Goal: Ask a question: Seek information or help from site administrators or community

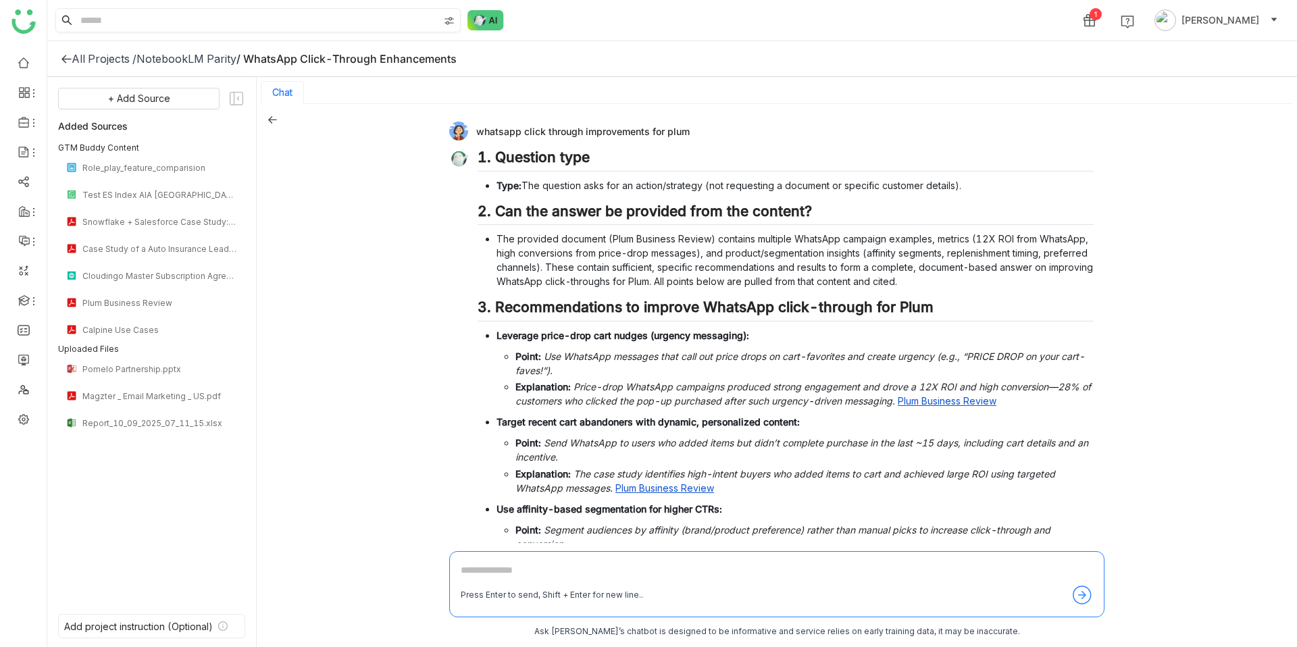
scroll to position [1838, 0]
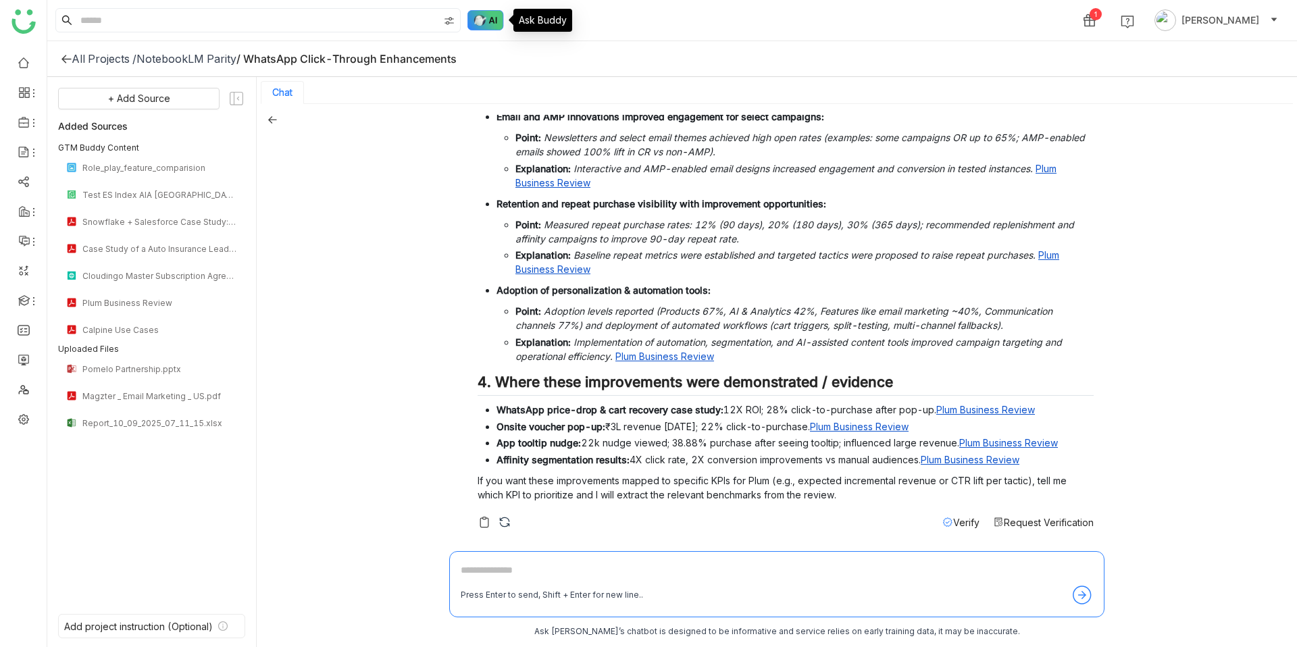
click at [497, 16] on img at bounding box center [486, 20] width 36 height 20
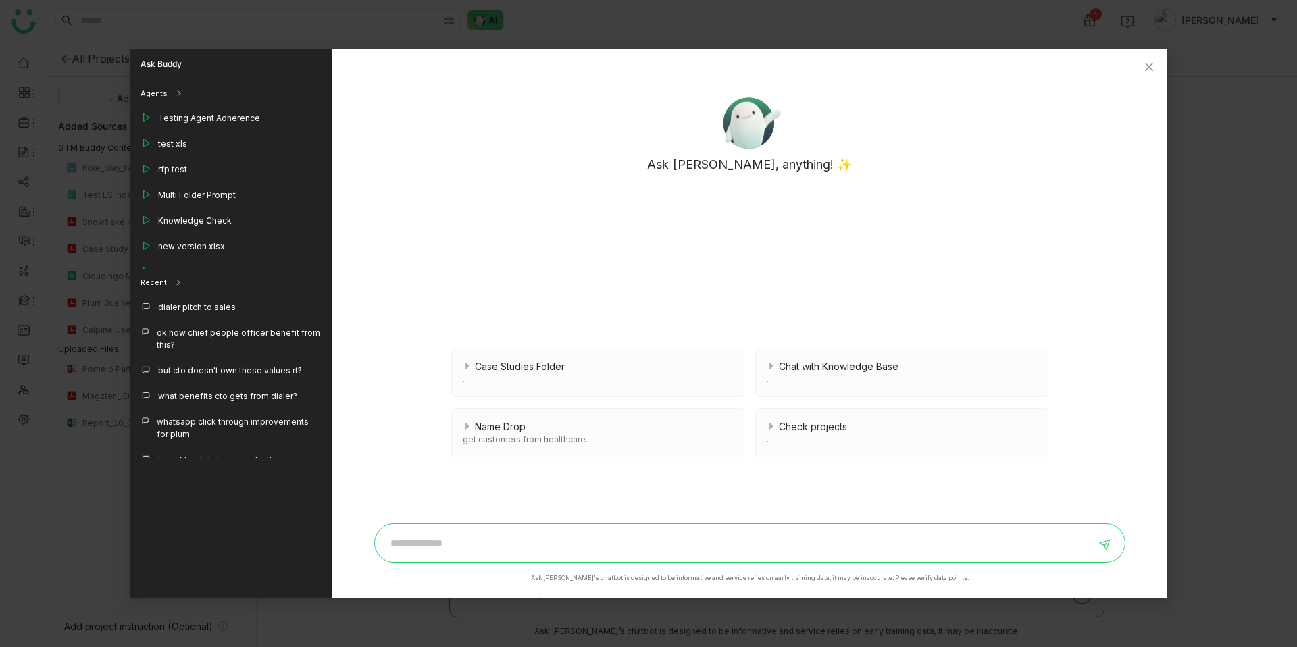
click at [469, 536] on input at bounding box center [739, 543] width 713 height 22
type input "*"
type input "**********"
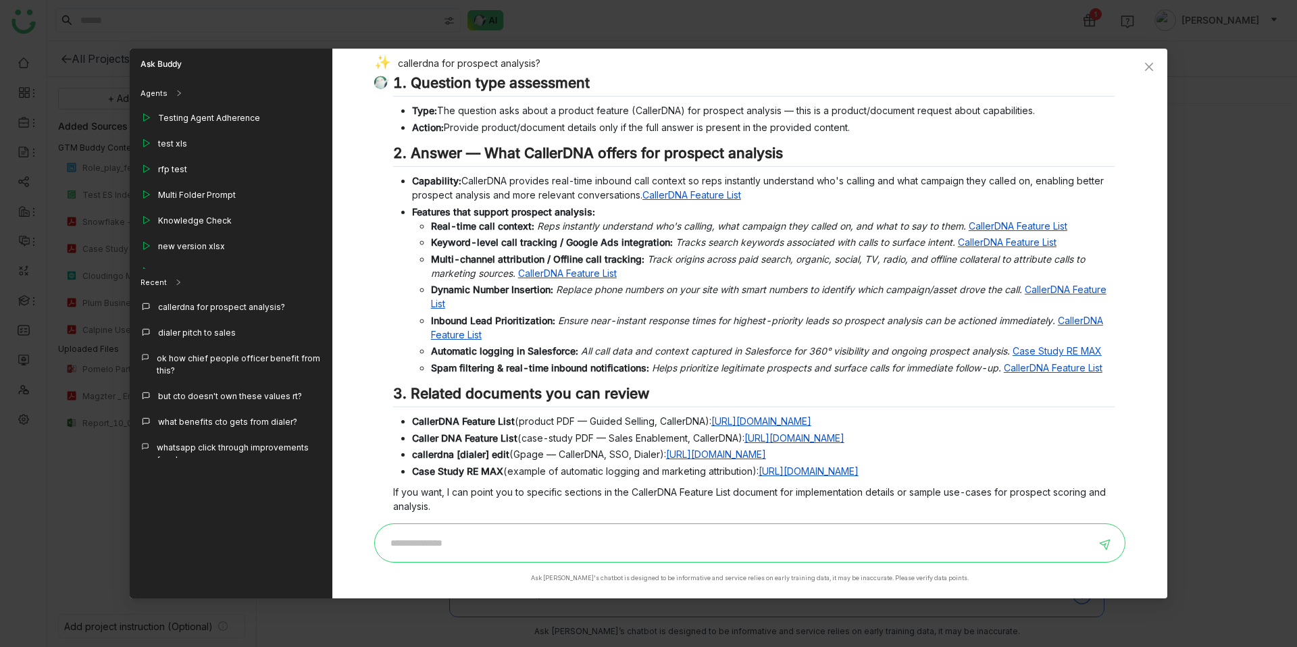
drag, startPoint x: 802, startPoint y: 111, endPoint x: 1023, endPoint y: 110, distance: 220.9
click at [1023, 111] on li "Type: The question asks about a product feature (CallerDNA) for prospect analys…" at bounding box center [763, 110] width 703 height 14
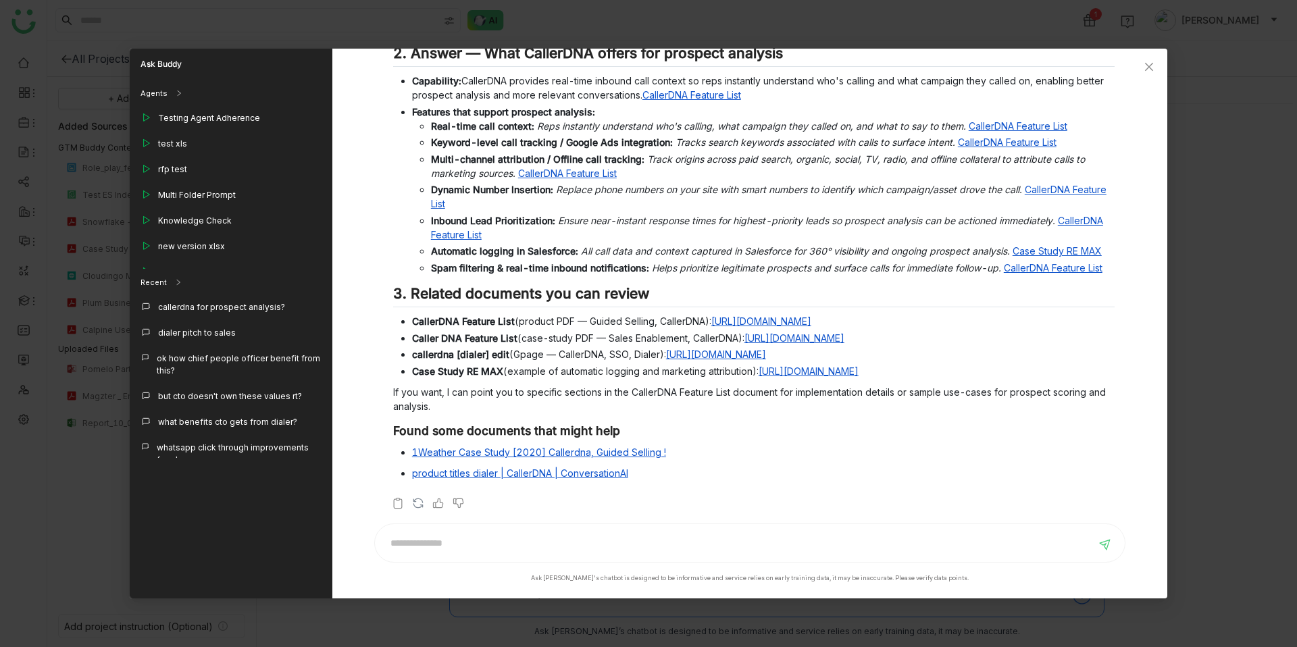
click at [503, 432] on h3 "Found some documents that might help" at bounding box center [754, 431] width 722 height 15
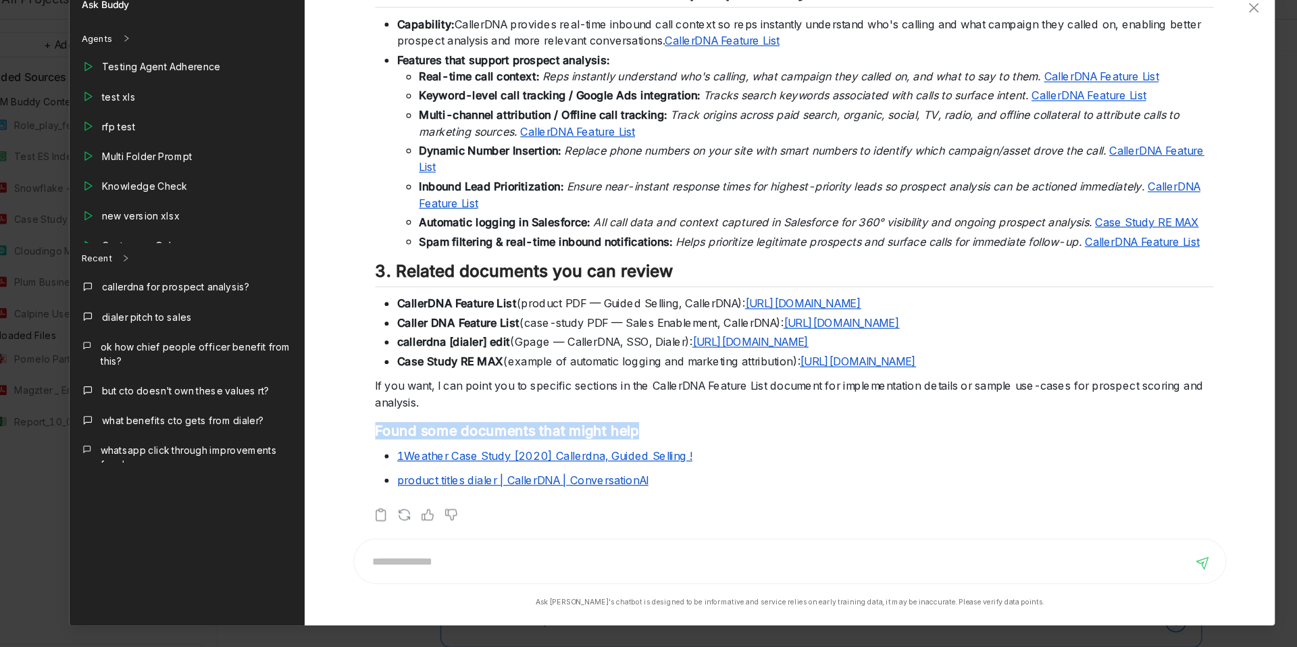
click at [503, 432] on h3 "Found some documents that might help" at bounding box center [754, 431] width 722 height 15
click at [553, 399] on p "If you want, I can point you to specific sections in the CallerDNA Feature List…" at bounding box center [754, 399] width 722 height 28
click at [759, 420] on div "1. Question type assessment Type: The question asks about a product feature (Ca…" at bounding box center [744, 230] width 740 height 513
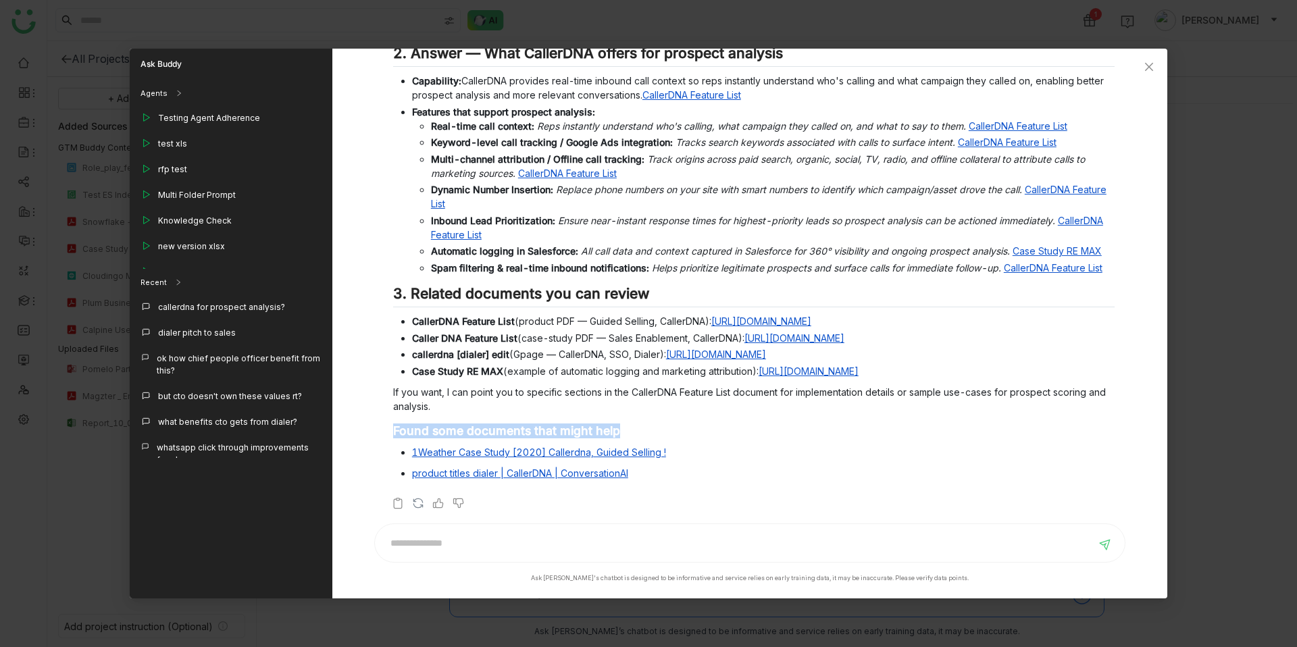
drag, startPoint x: 632, startPoint y: 437, endPoint x: 381, endPoint y: 438, distance: 251.3
click at [381, 438] on div "1. Question type assessment Type: The question asks about a product feature (Ca…" at bounding box center [744, 230] width 740 height 513
copy h3 "Found some documents that might help"
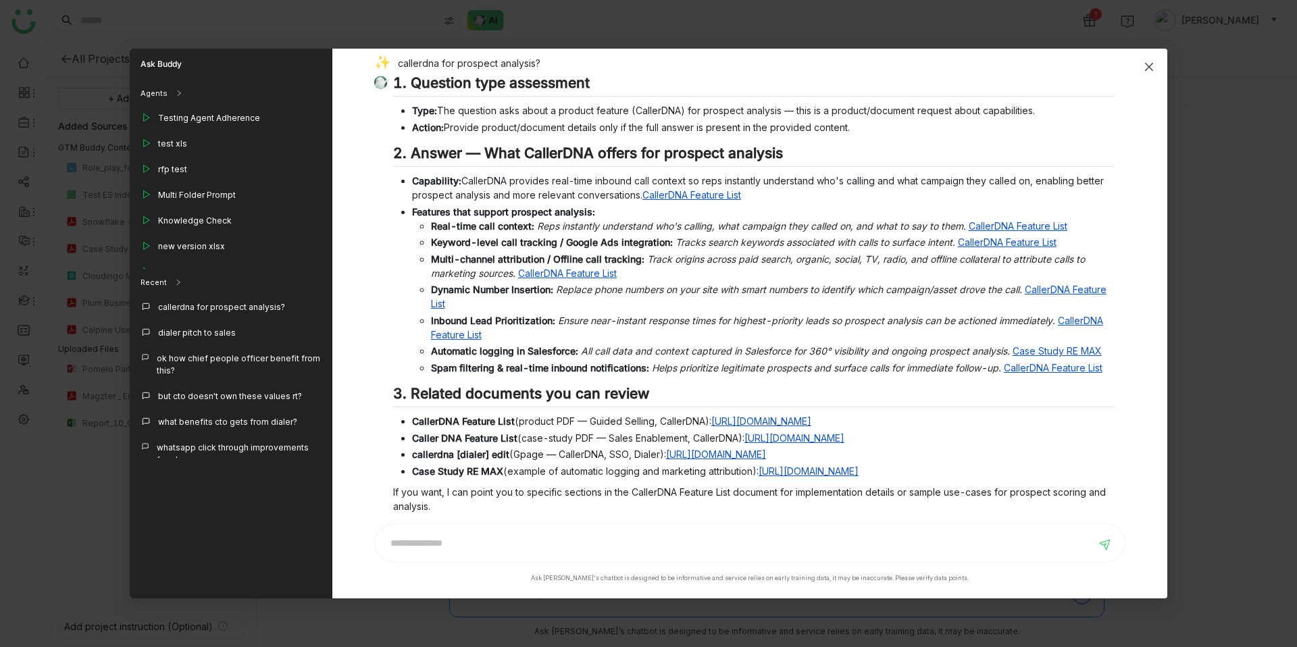
click at [1149, 61] on icon "Close" at bounding box center [1149, 66] width 11 height 11
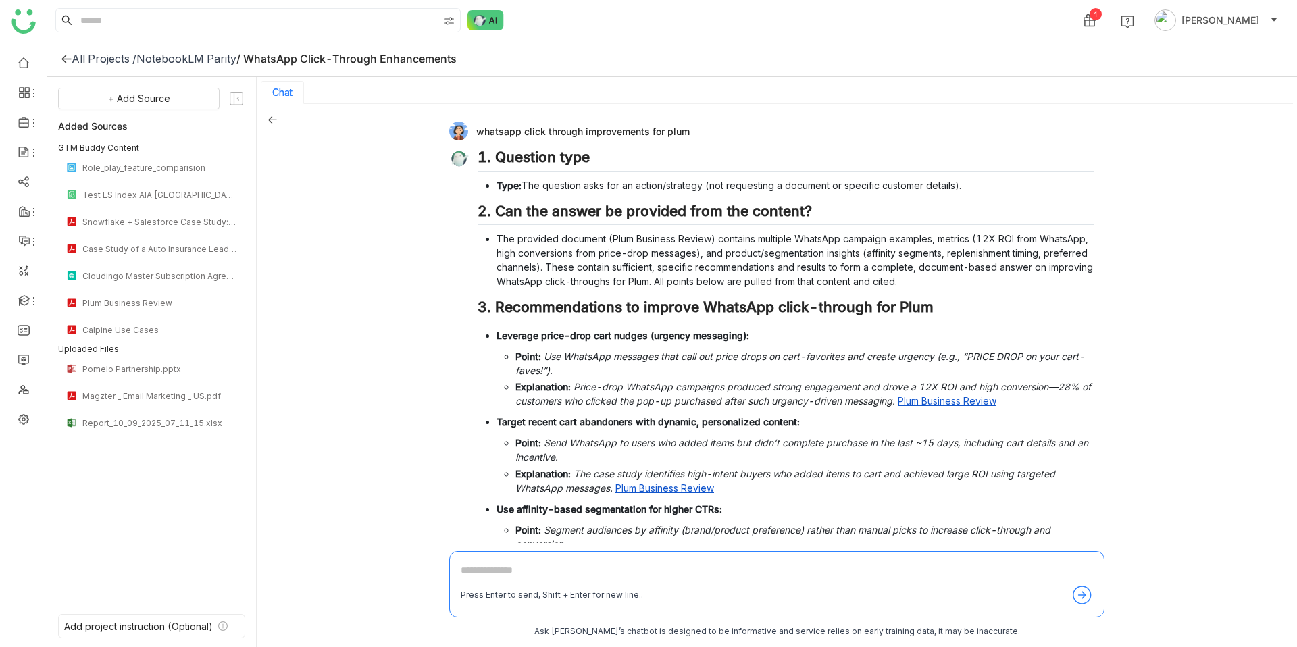
drag, startPoint x: 506, startPoint y: 161, endPoint x: 693, endPoint y: 158, distance: 186.5
click at [693, 159] on h2 "1. Question type" at bounding box center [786, 160] width 616 height 23
click at [693, 158] on h2 "1. Question type" at bounding box center [786, 160] width 616 height 23
click at [499, 24] on img at bounding box center [486, 20] width 36 height 20
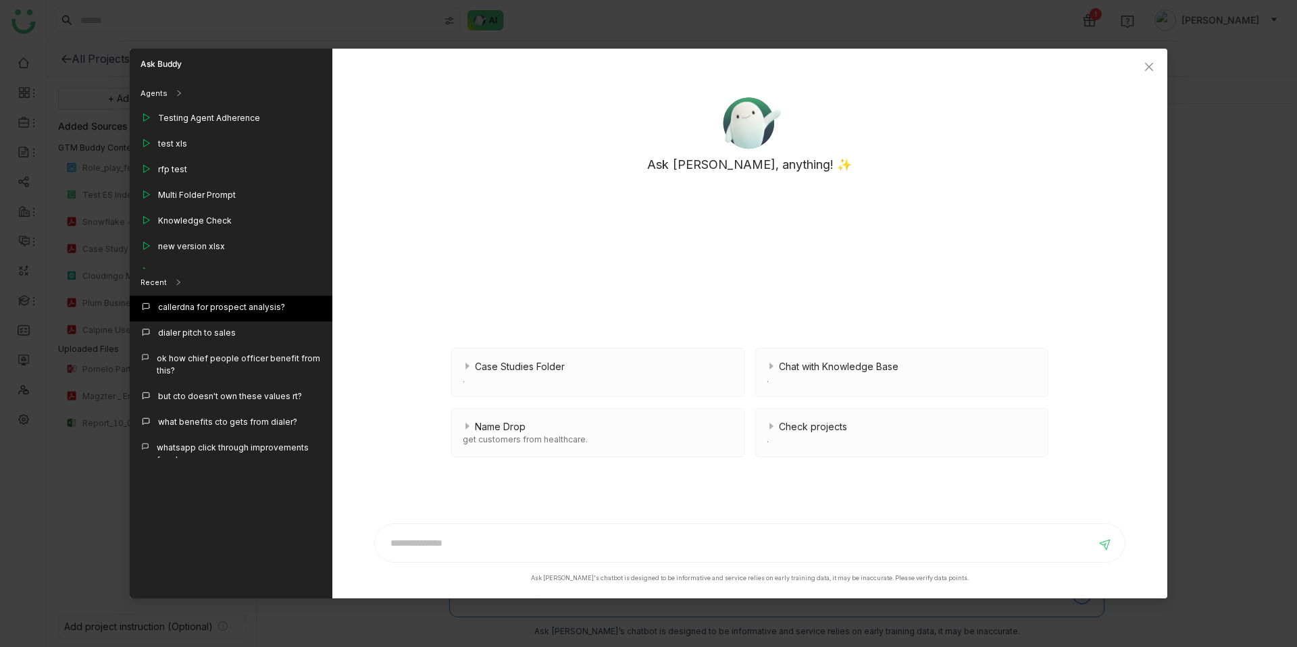
click at [221, 307] on div "callerdna for prospect analysis?" at bounding box center [221, 307] width 127 height 12
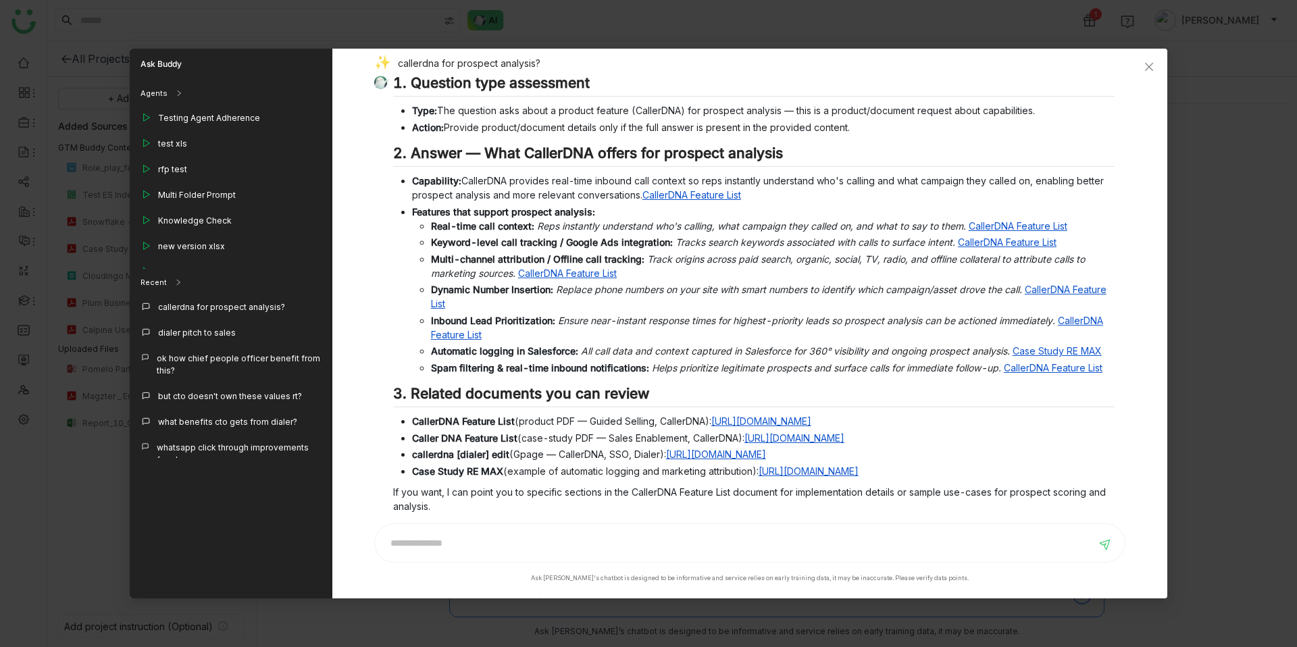
drag, startPoint x: 859, startPoint y: 130, endPoint x: 394, endPoint y: 80, distance: 467.5
click at [394, 79] on div "1. Question type assessment Type: The question asks about a product feature (Ca…" at bounding box center [744, 330] width 740 height 513
copy div "1. Question type assessment Type: The question asks about a product feature (Ca…"
